Goal: Task Accomplishment & Management: Complete application form

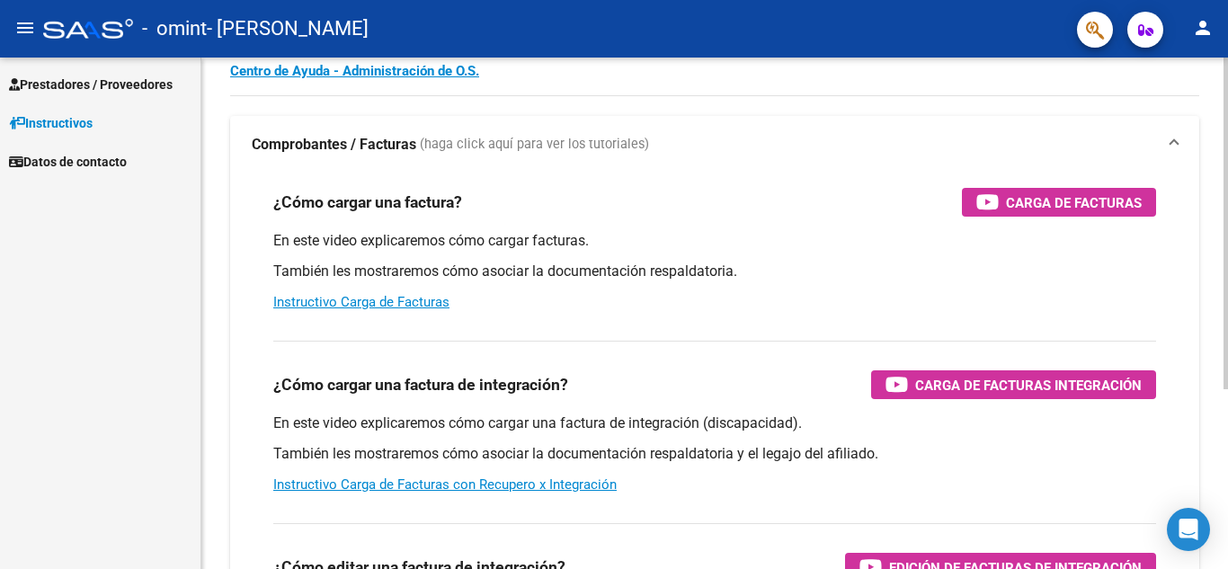
scroll to position [75, 0]
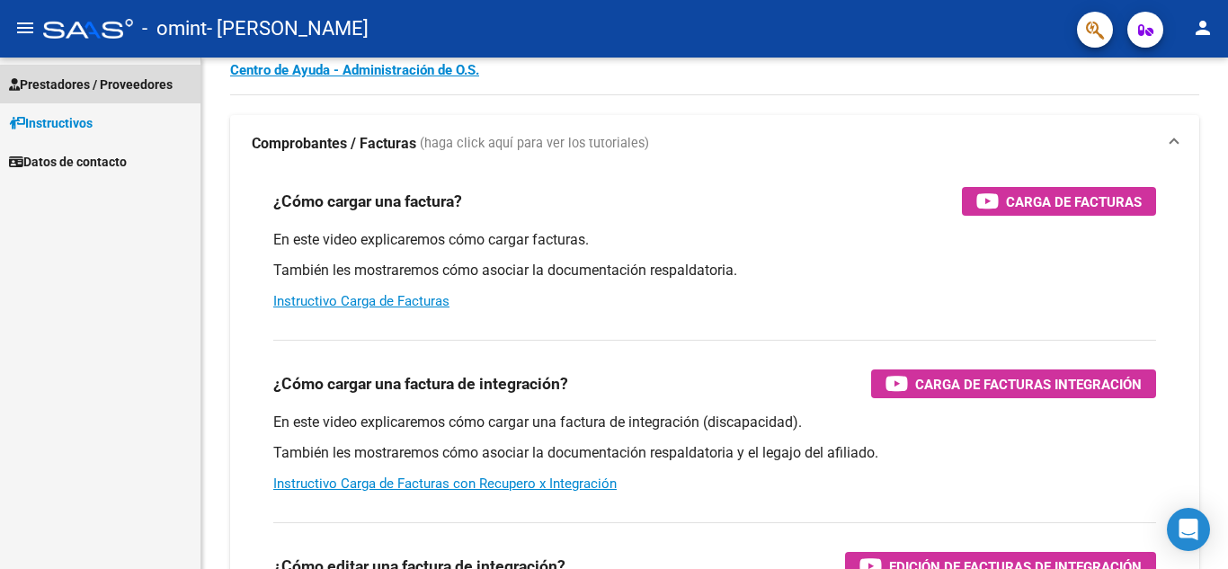
click at [127, 70] on link "Prestadores / Proveedores" at bounding box center [100, 84] width 200 height 39
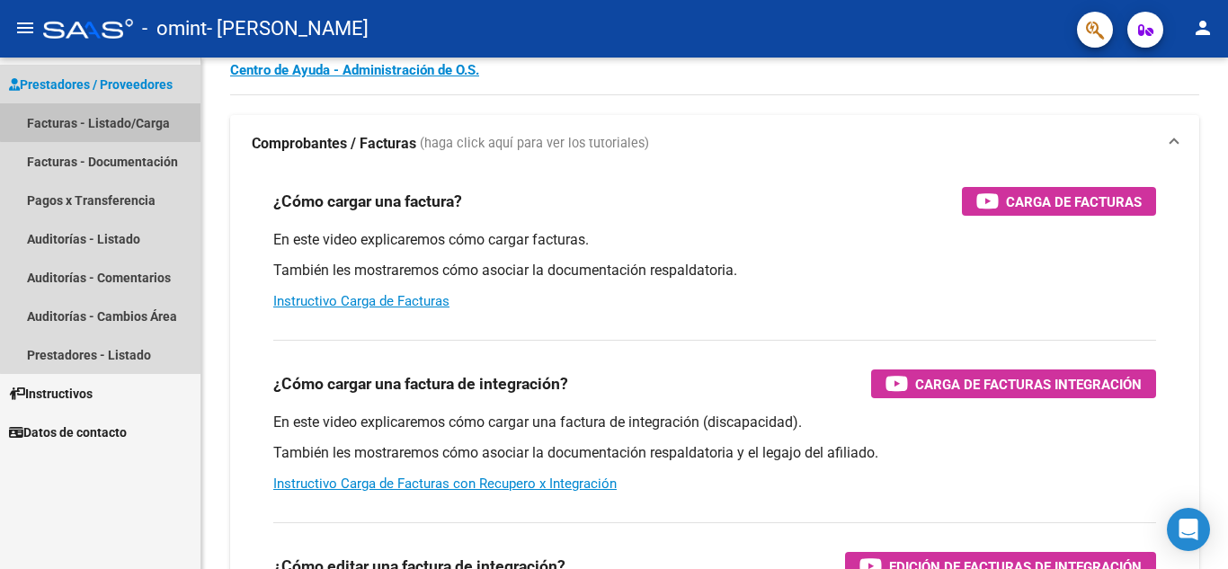
click at [126, 115] on link "Facturas - Listado/Carga" at bounding box center [100, 122] width 200 height 39
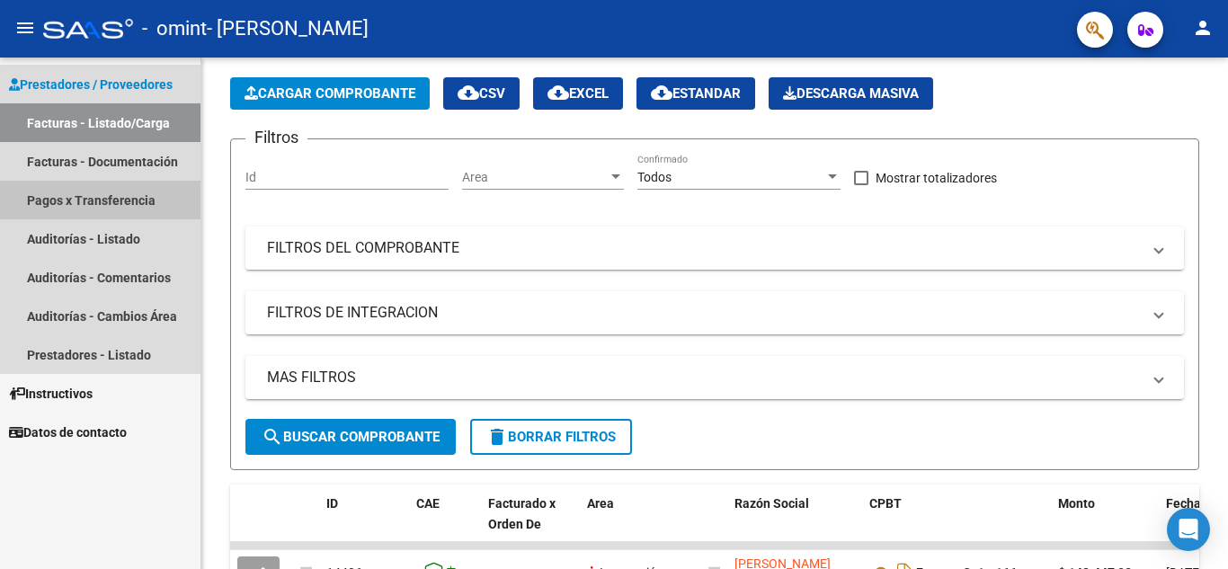
click at [120, 203] on link "Pagos x Transferencia" at bounding box center [100, 200] width 200 height 39
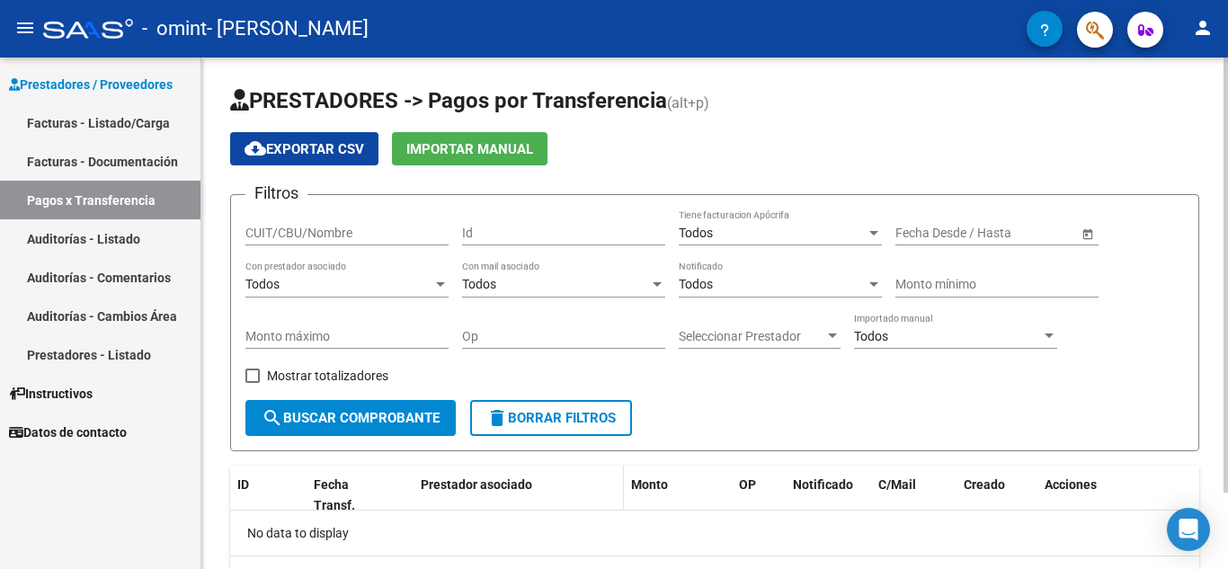
scroll to position [1, 0]
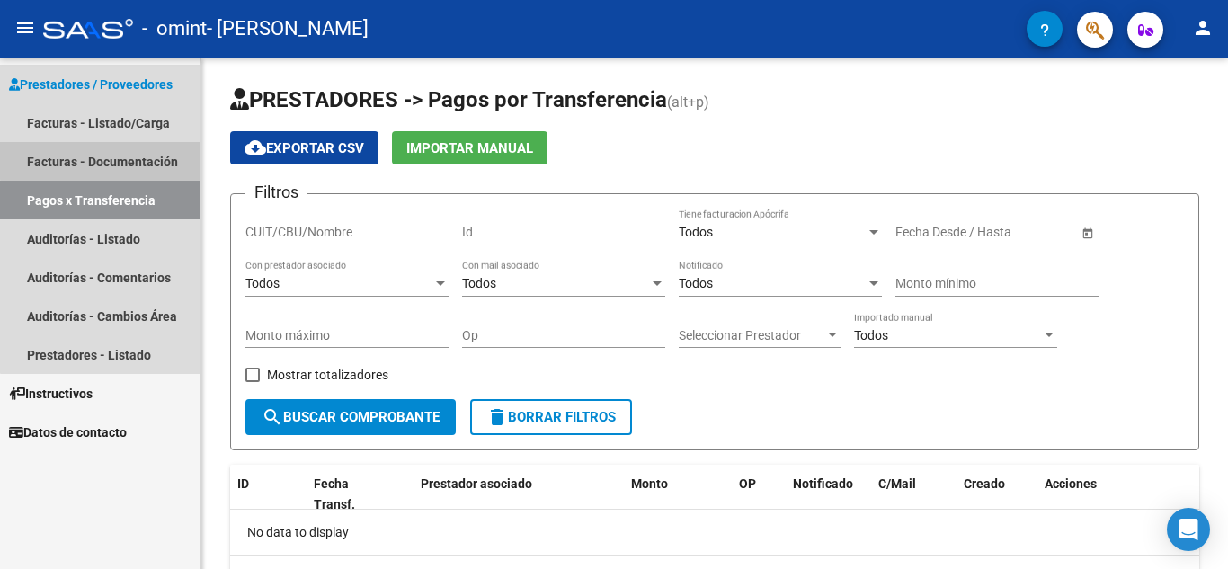
click at [149, 151] on link "Facturas - Documentación" at bounding box center [100, 161] width 200 height 39
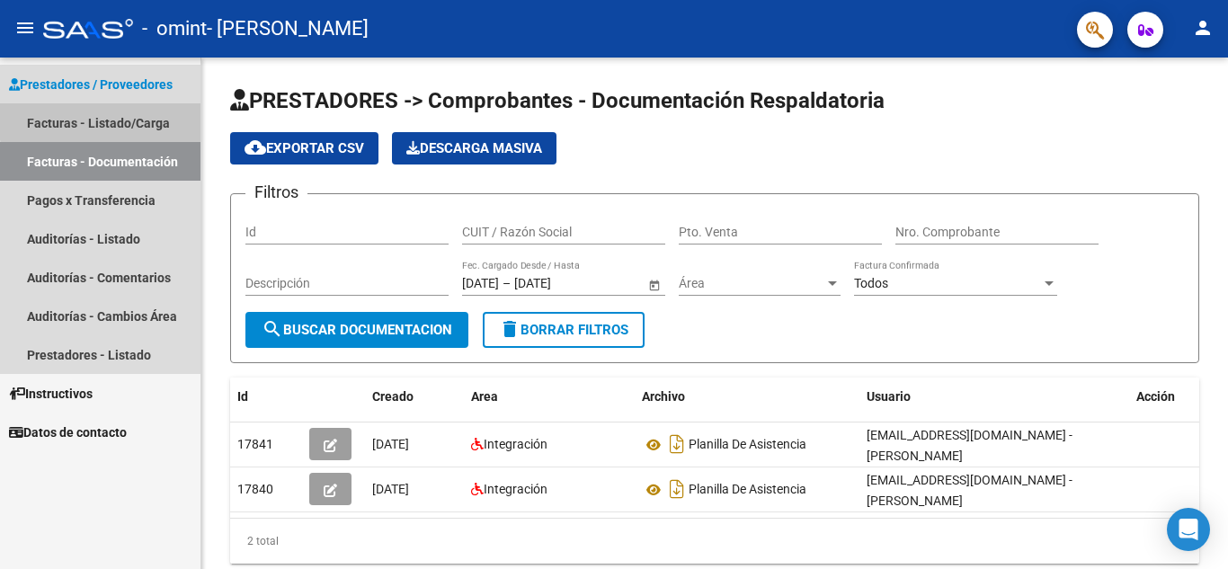
click at [115, 111] on link "Facturas - Listado/Carga" at bounding box center [100, 122] width 200 height 39
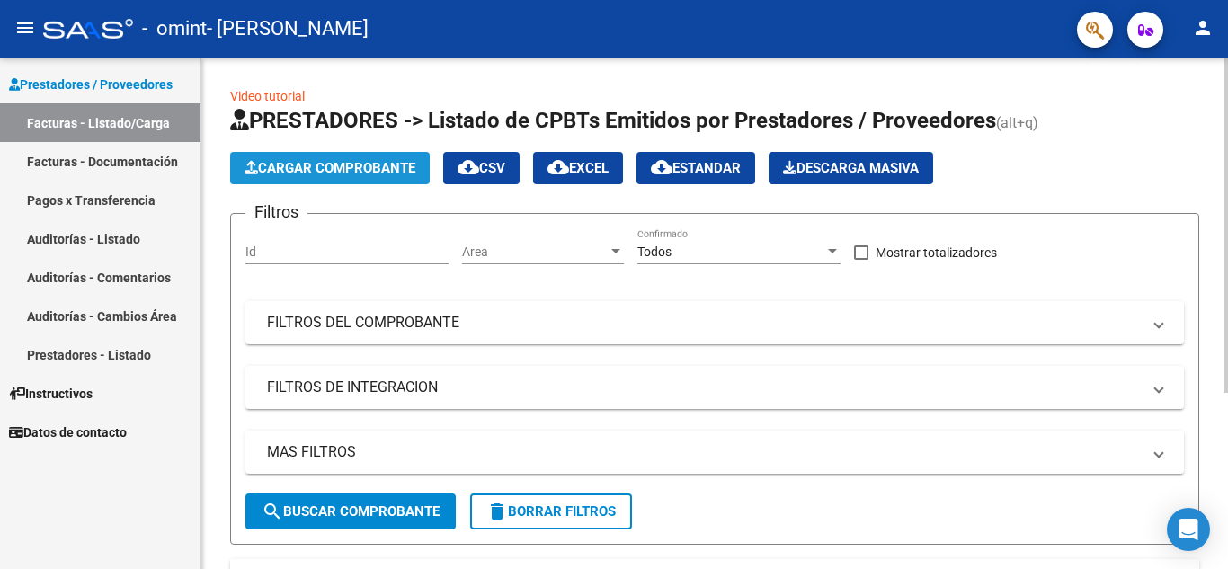
click at [308, 168] on span "Cargar Comprobante" at bounding box center [329, 168] width 171 height 16
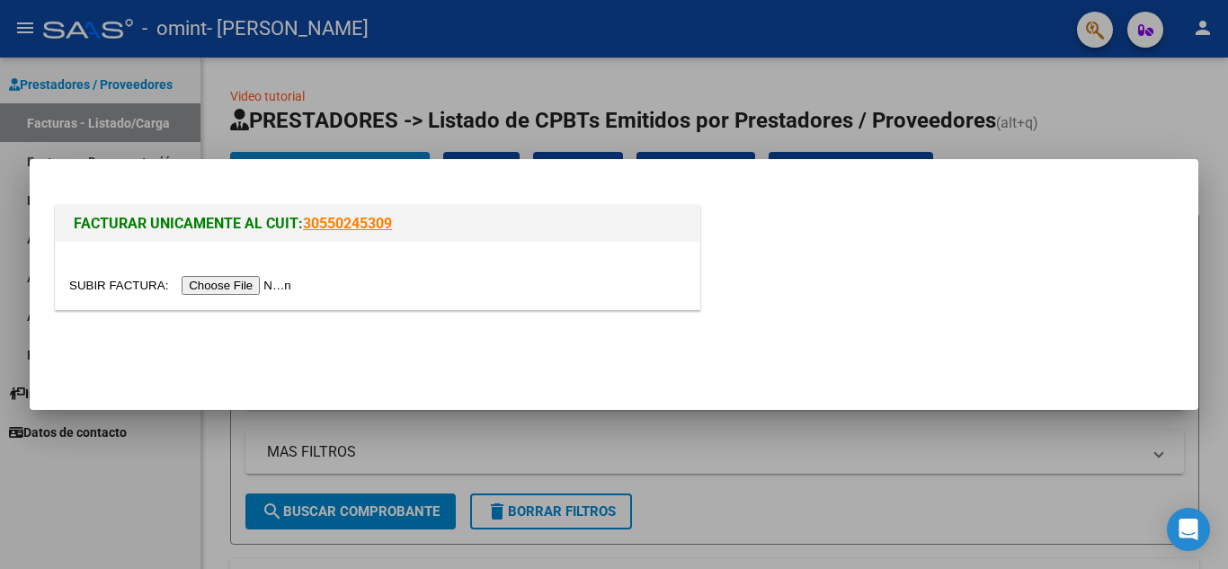
click at [250, 277] on input "file" at bounding box center [182, 285] width 227 height 19
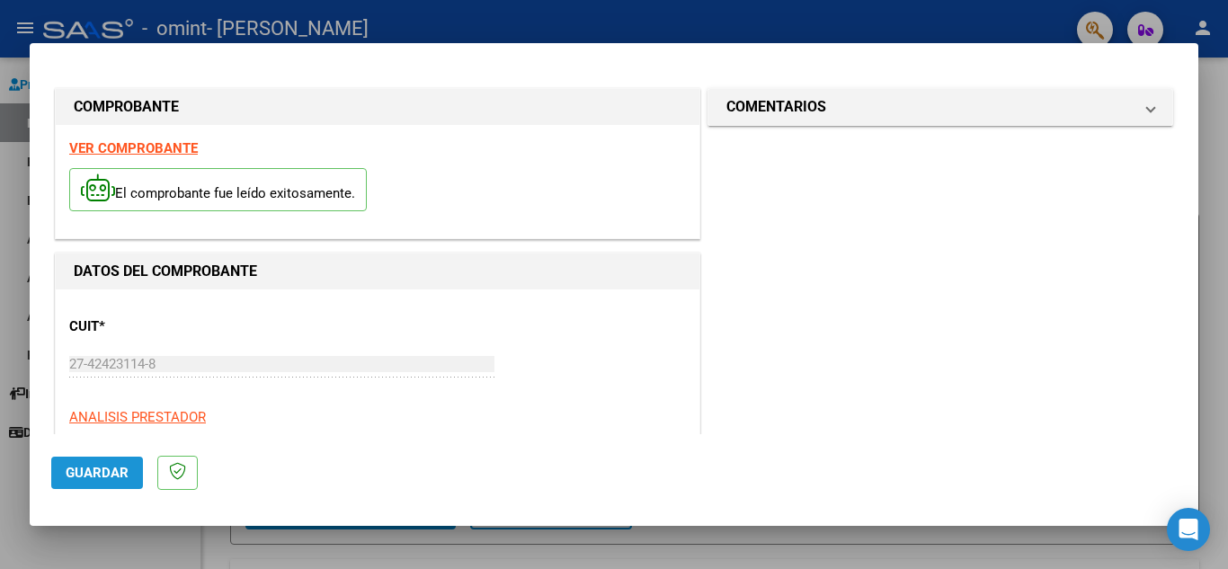
click at [81, 466] on span "Guardar" at bounding box center [97, 473] width 63 height 16
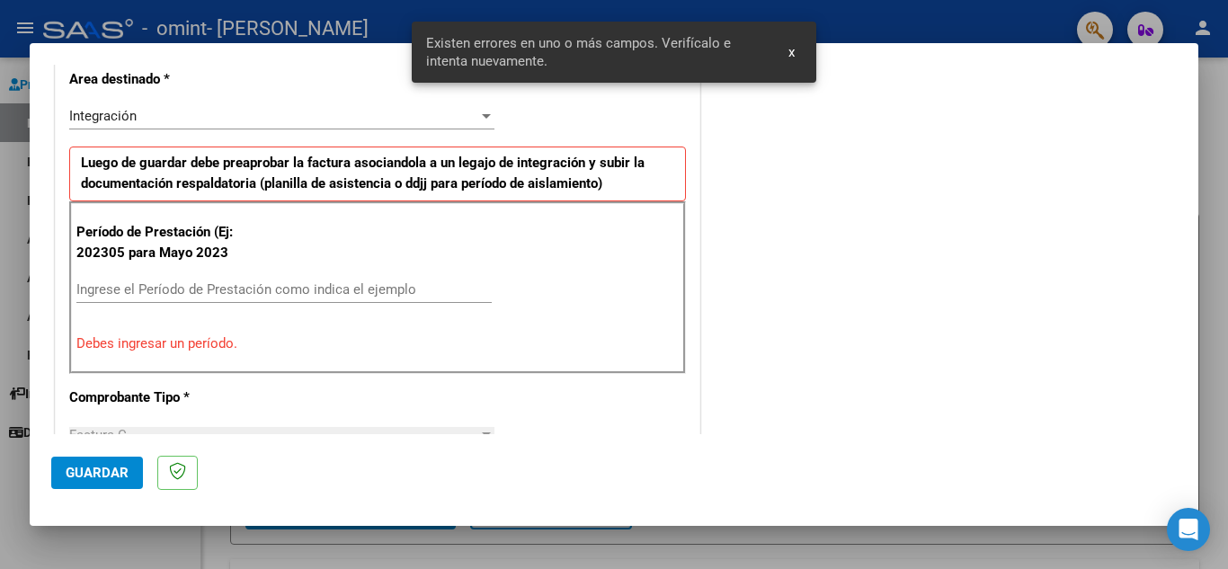
scroll to position [407, 0]
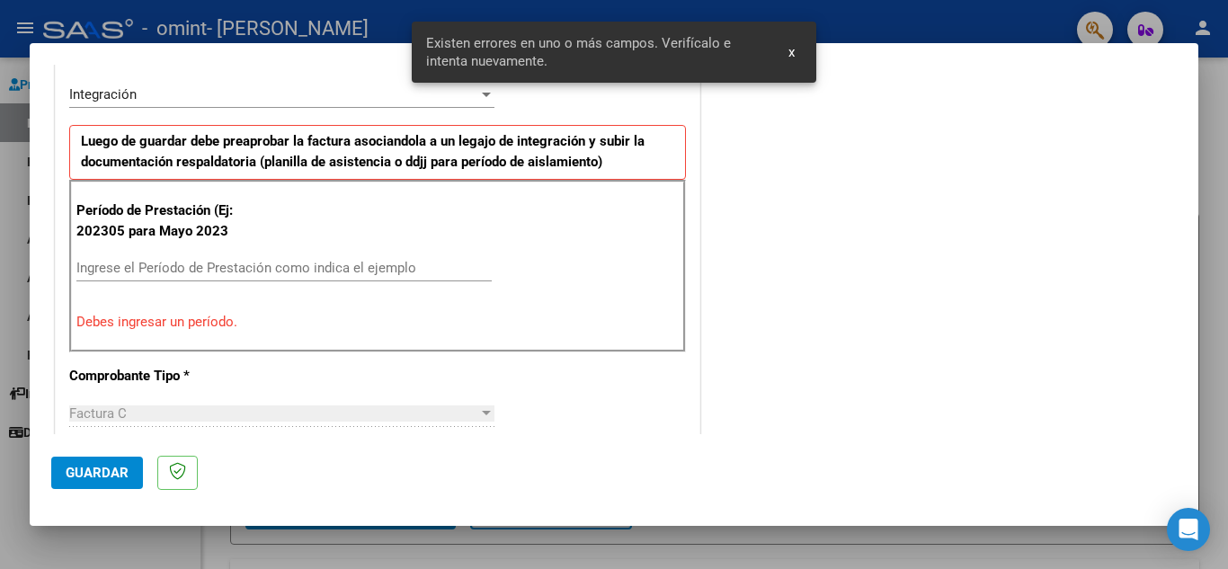
click at [182, 328] on p "Debes ingresar un período." at bounding box center [377, 322] width 602 height 21
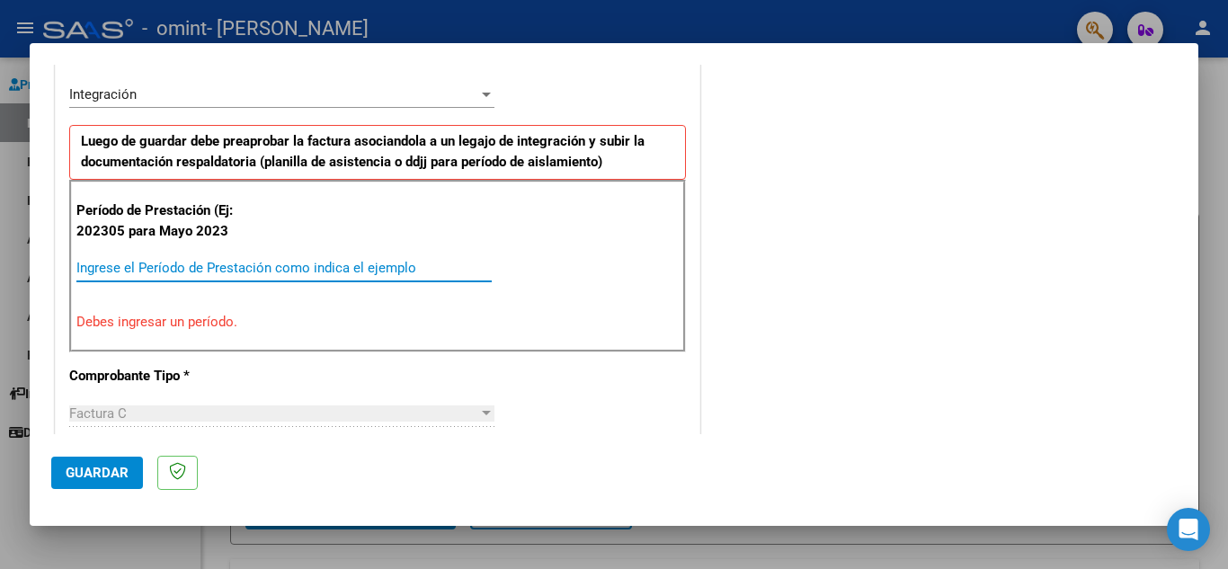
click at [200, 272] on input "Ingrese el Período de Prestación como indica el ejemplo" at bounding box center [283, 268] width 415 height 16
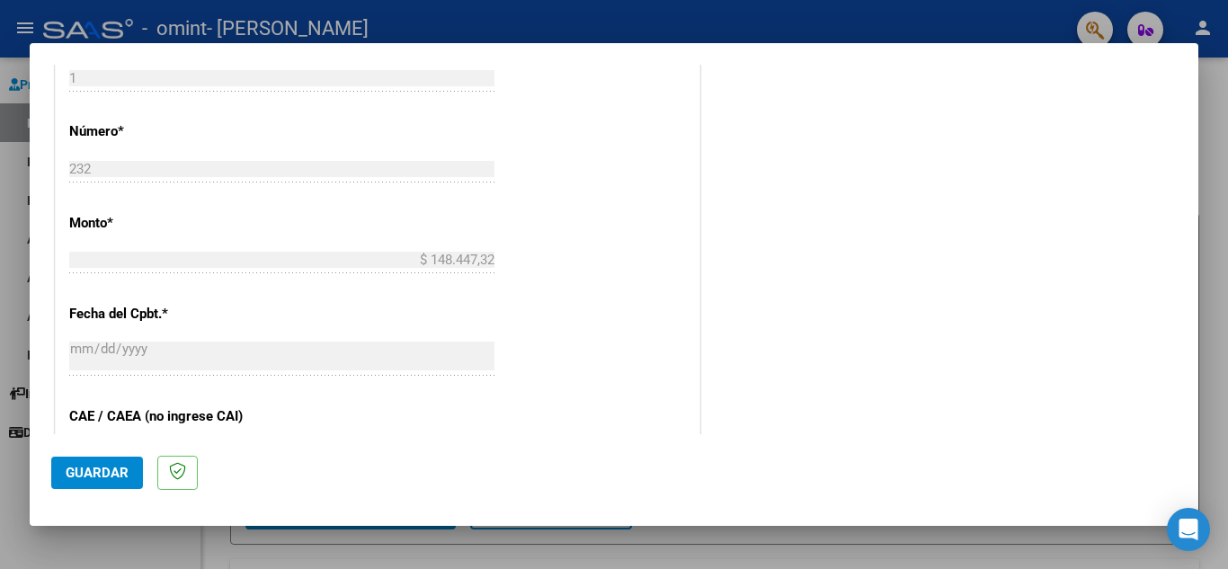
scroll to position [1178, 0]
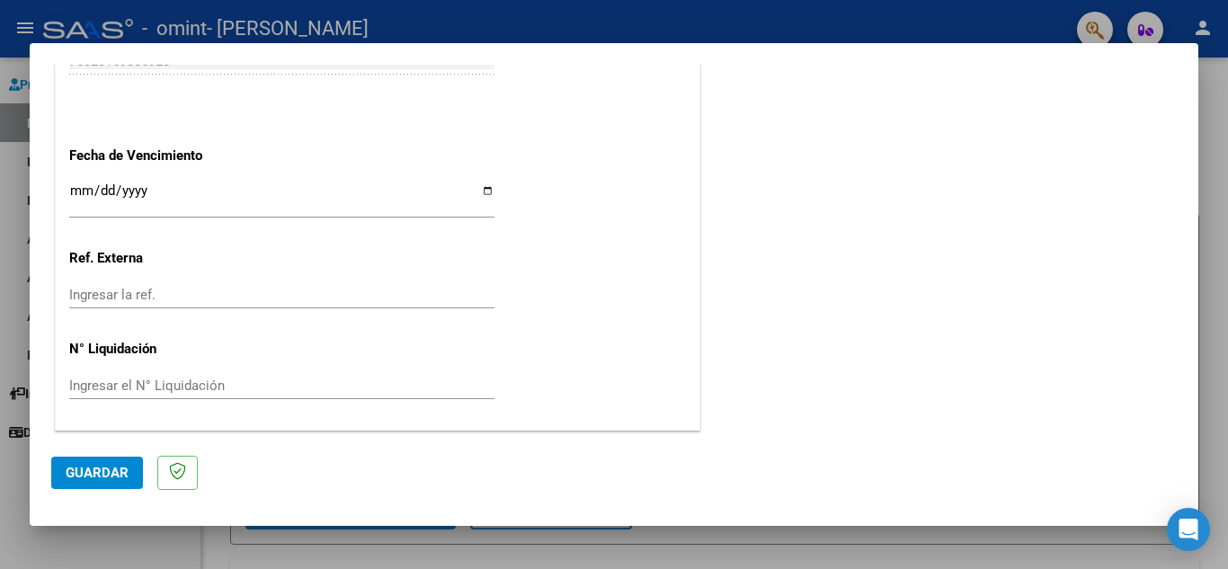
type input "202508"
click at [86, 475] on span "Guardar" at bounding box center [97, 473] width 63 height 16
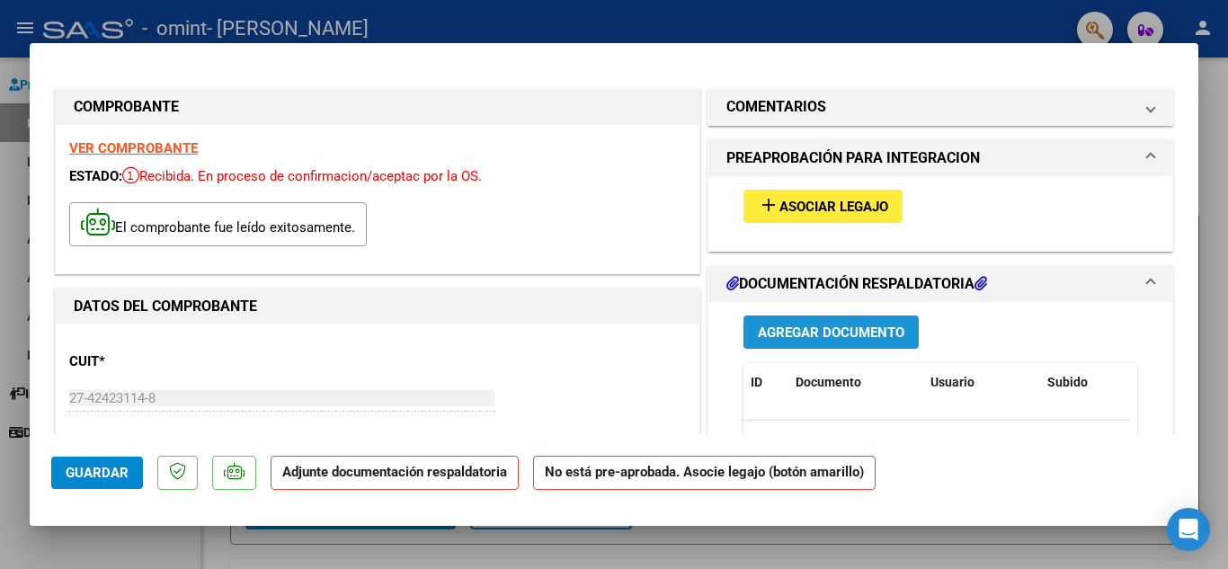
click at [811, 323] on button "Agregar Documento" at bounding box center [830, 331] width 175 height 33
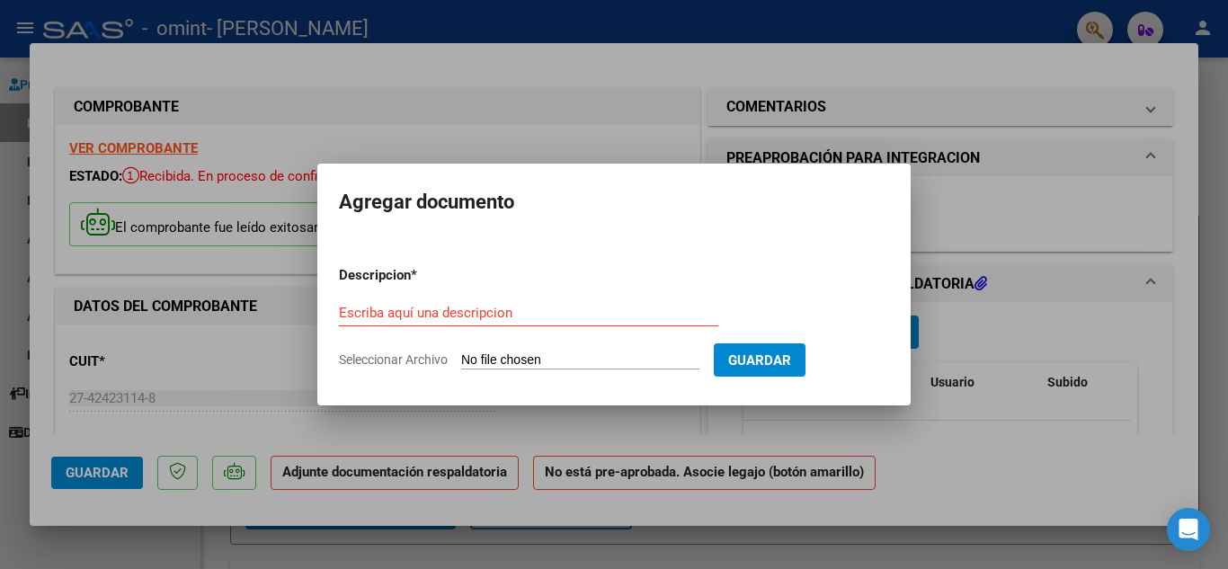
click at [518, 360] on input "Seleccionar Archivo" at bounding box center [580, 360] width 238 height 17
type input "C:\fakepath\[PERSON_NAME].pdf"
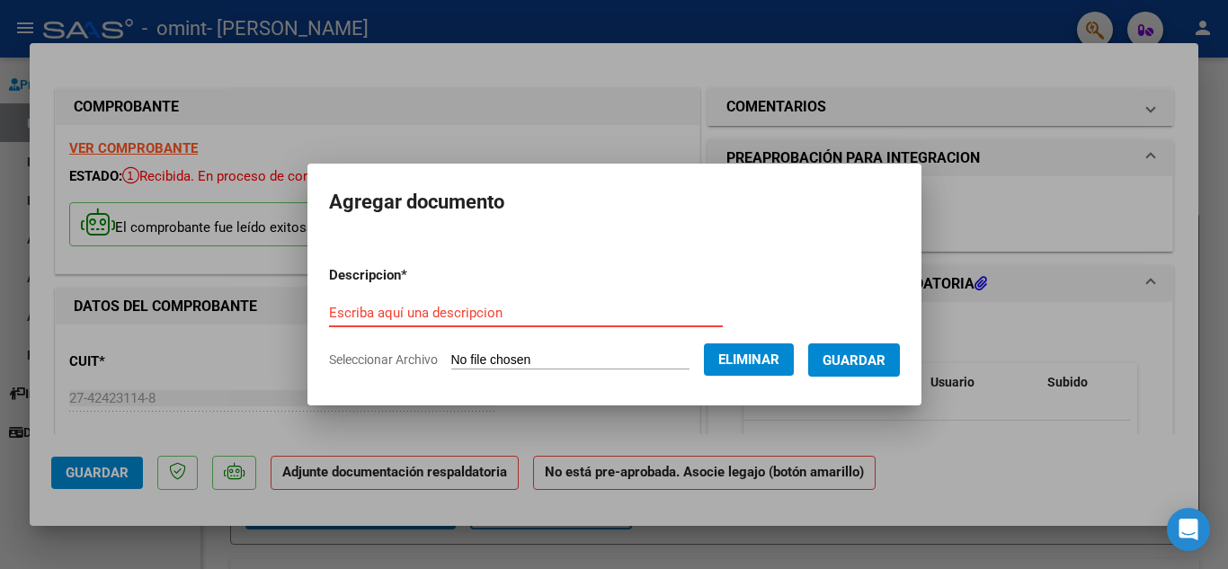
click at [475, 315] on input "Escriba aquí una descripcion" at bounding box center [526, 313] width 394 height 16
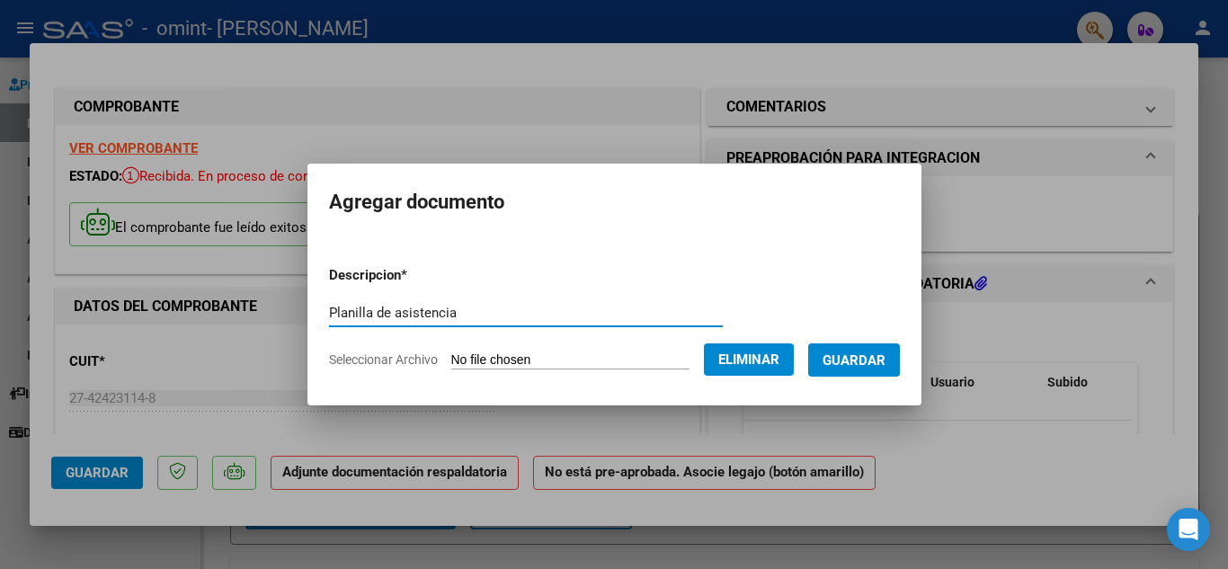
type input "Planilla de asistencia"
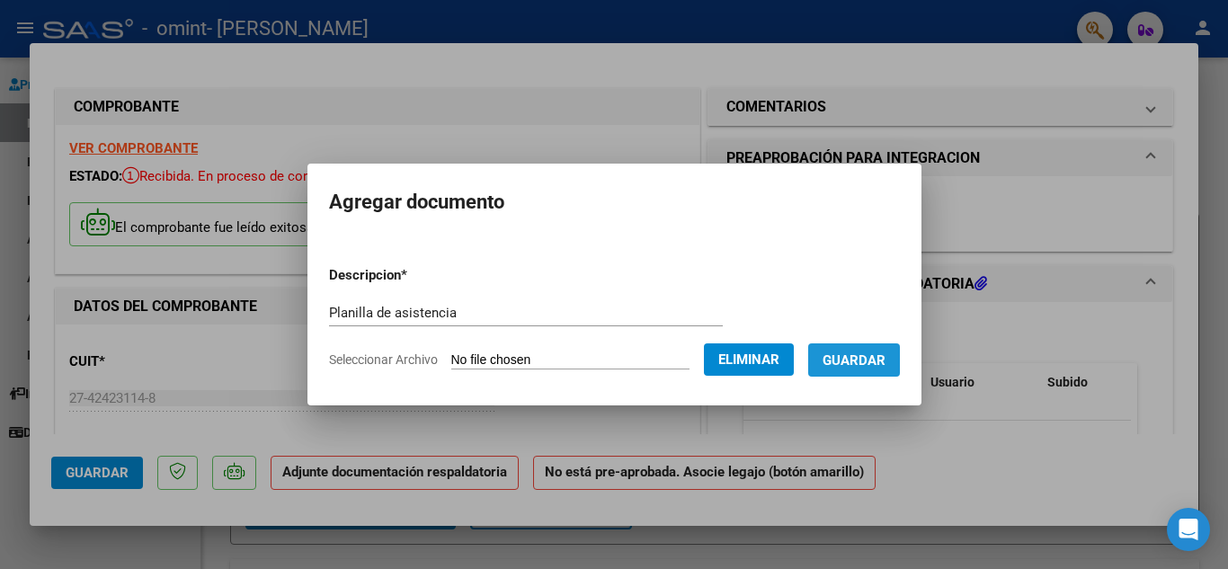
click at [874, 351] on span "Guardar" at bounding box center [853, 359] width 63 height 16
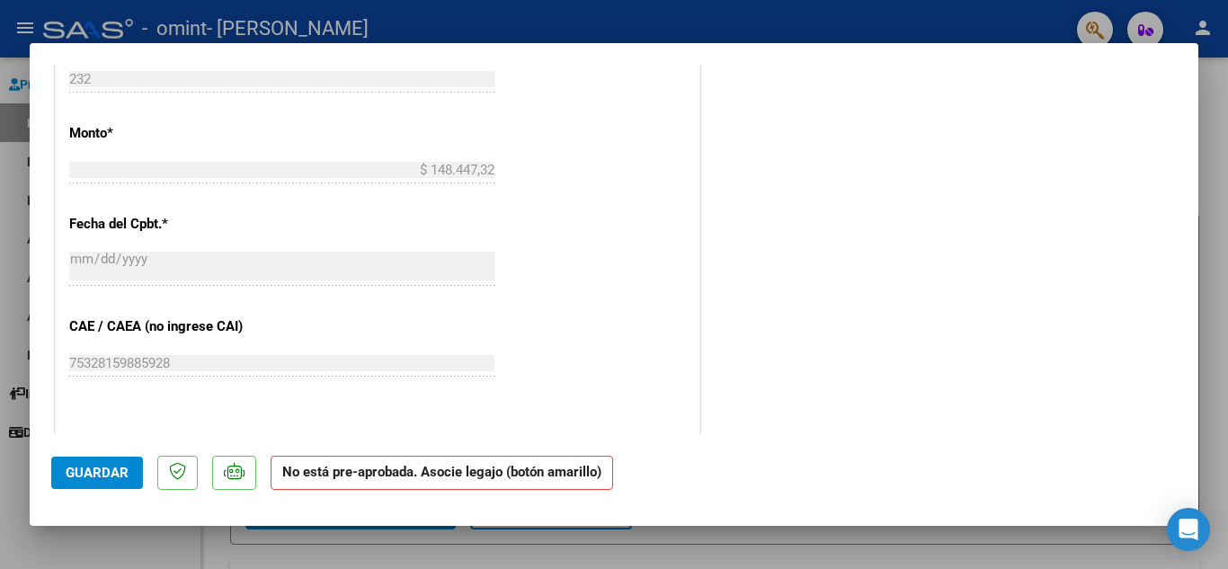
scroll to position [895, 0]
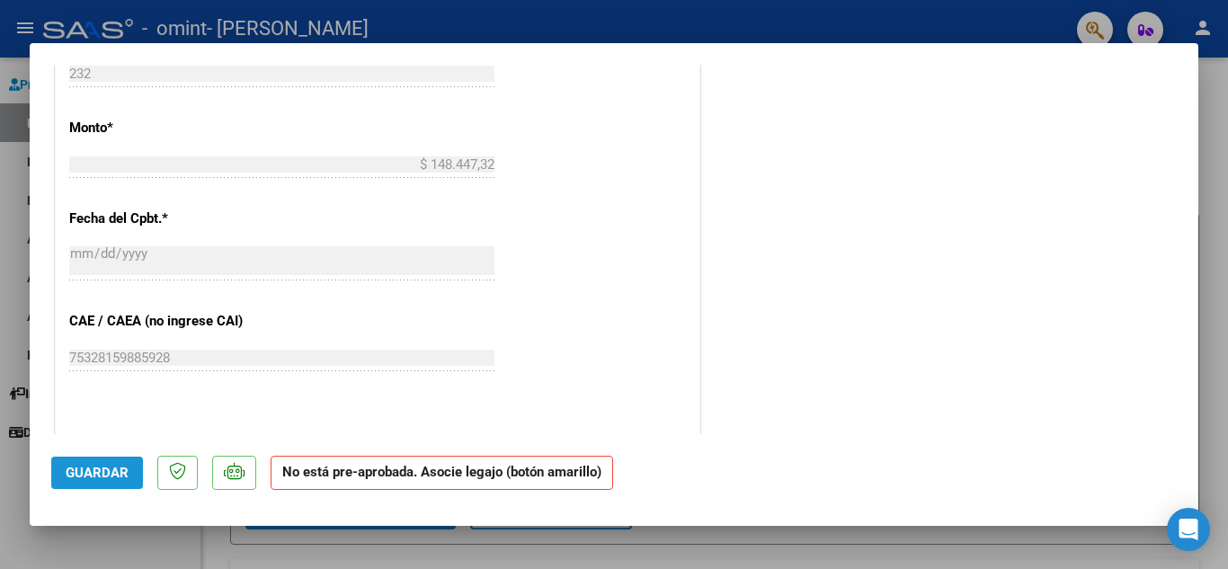
click at [99, 461] on button "Guardar" at bounding box center [97, 473] width 92 height 32
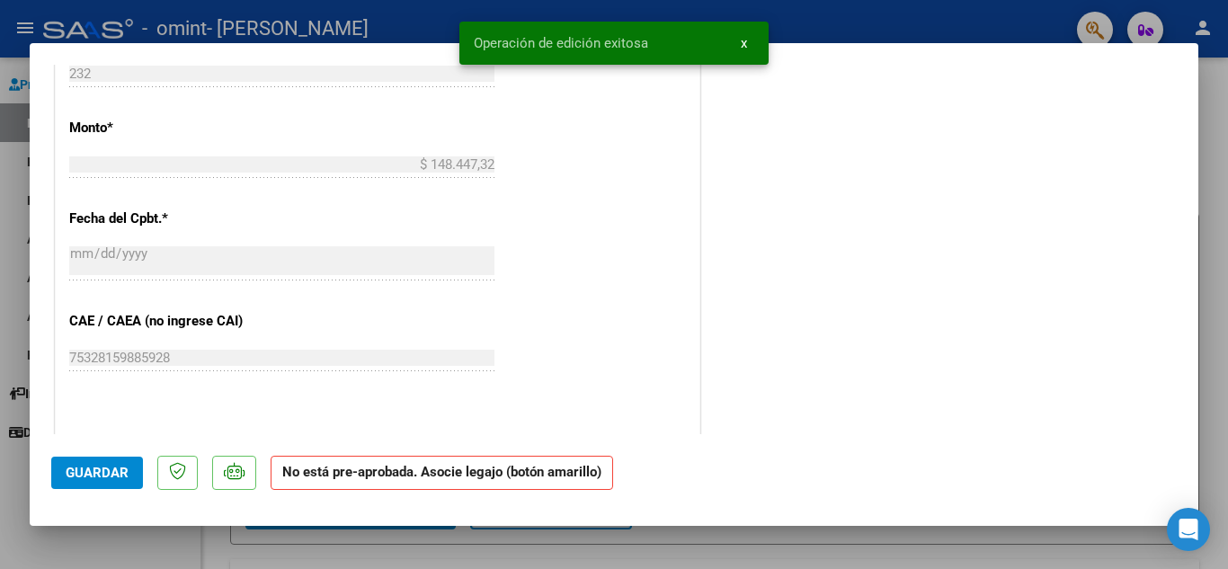
scroll to position [1192, 0]
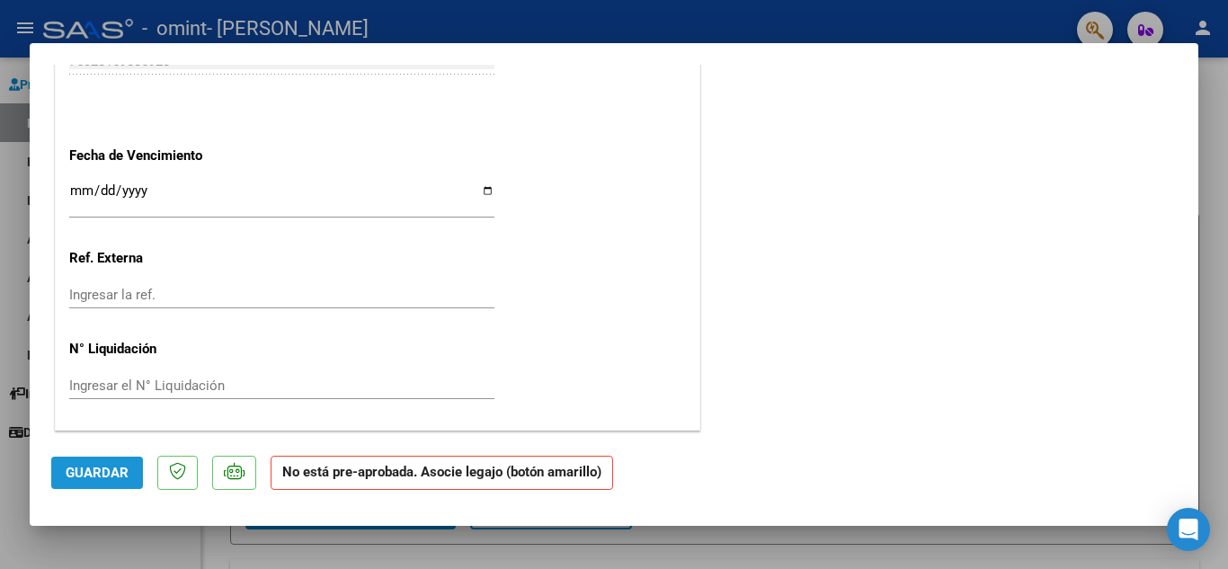
click at [107, 468] on span "Guardar" at bounding box center [97, 473] width 63 height 16
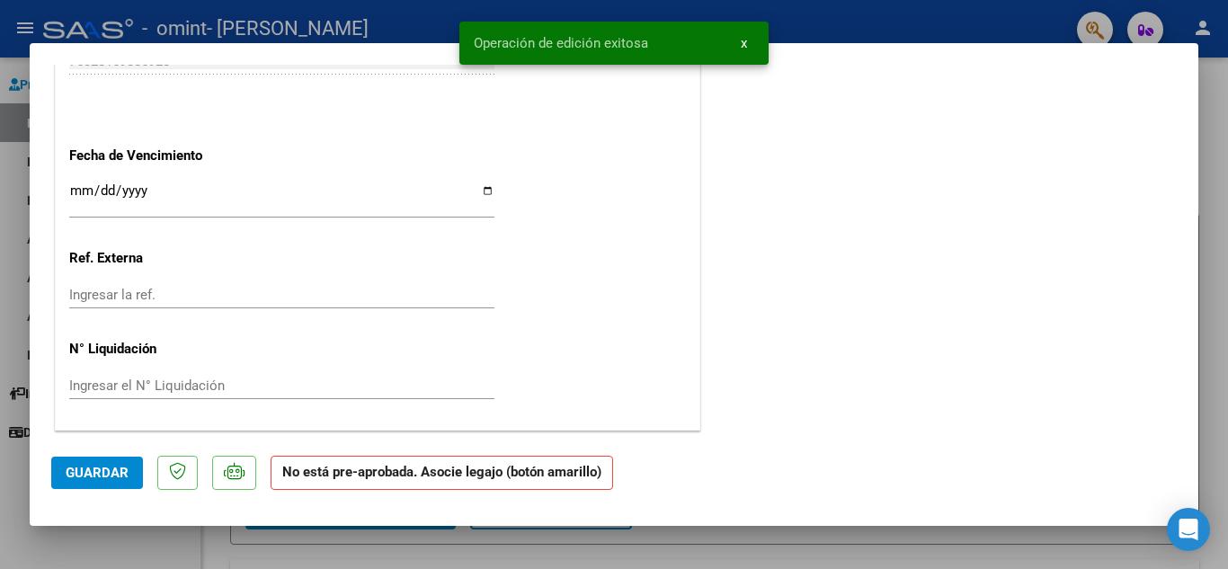
click at [981, 543] on div at bounding box center [614, 284] width 1228 height 569
type input "$ 0,00"
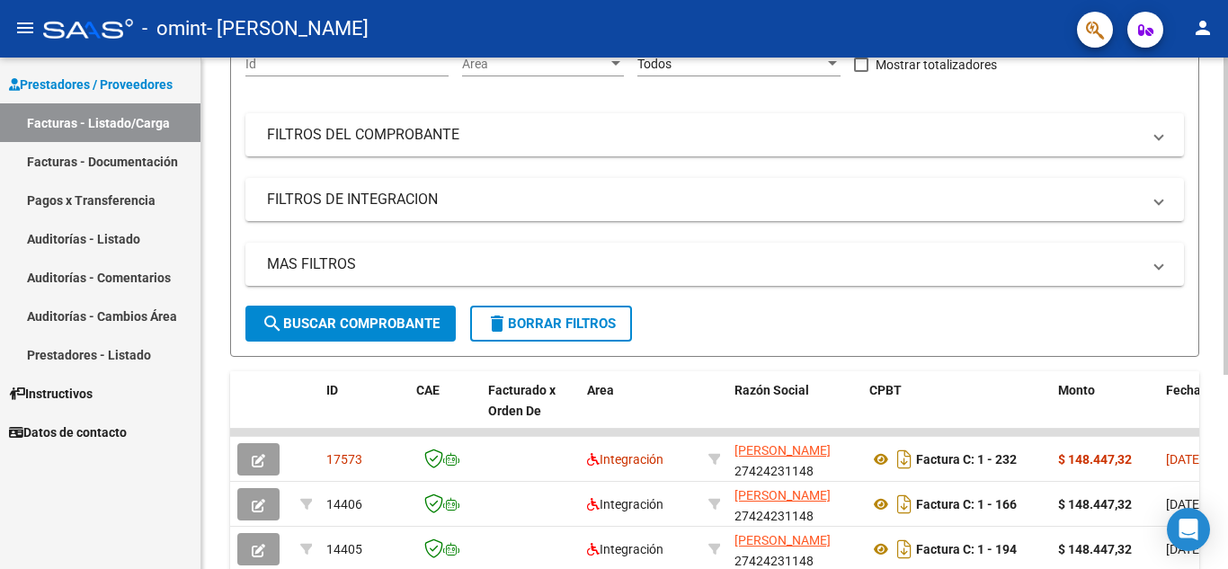
scroll to position [189, 0]
